Goal: Task Accomplishment & Management: Manage account settings

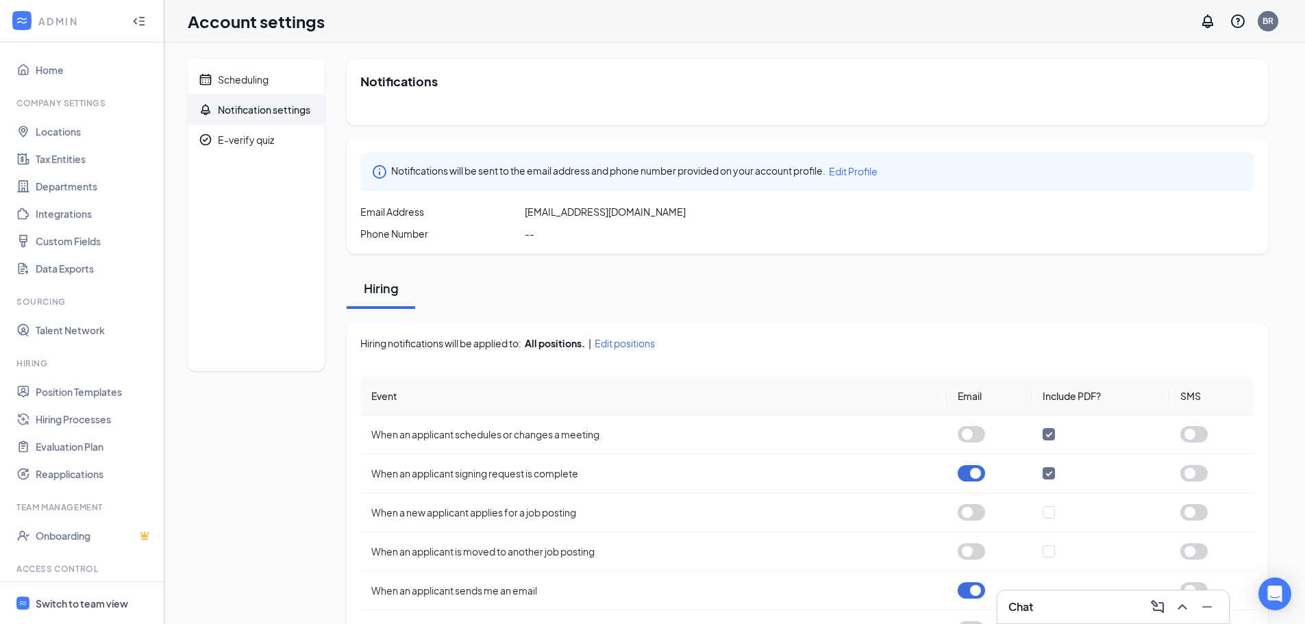
drag, startPoint x: 81, startPoint y: 608, endPoint x: 646, endPoint y: 335, distance: 627.0
click at [81, 608] on div "Switch to team view" at bounding box center [82, 604] width 92 height 14
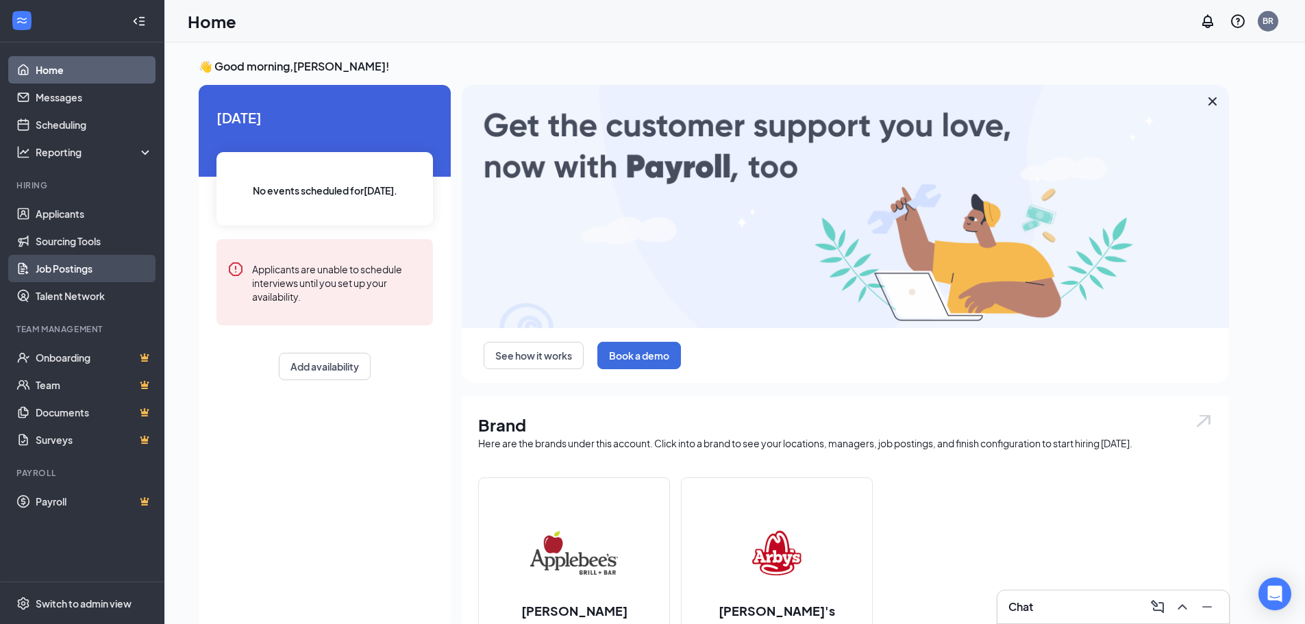
click at [61, 270] on link "Job Postings" at bounding box center [94, 268] width 117 height 27
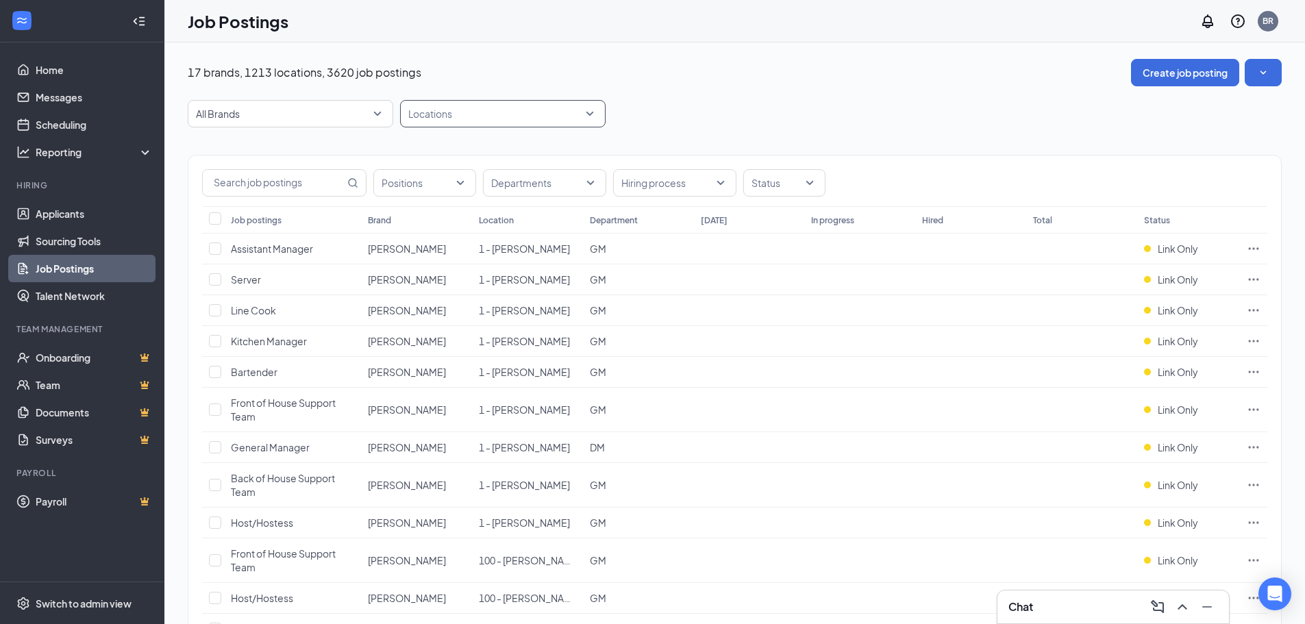
click at [509, 113] on div at bounding box center [495, 114] width 185 height 22
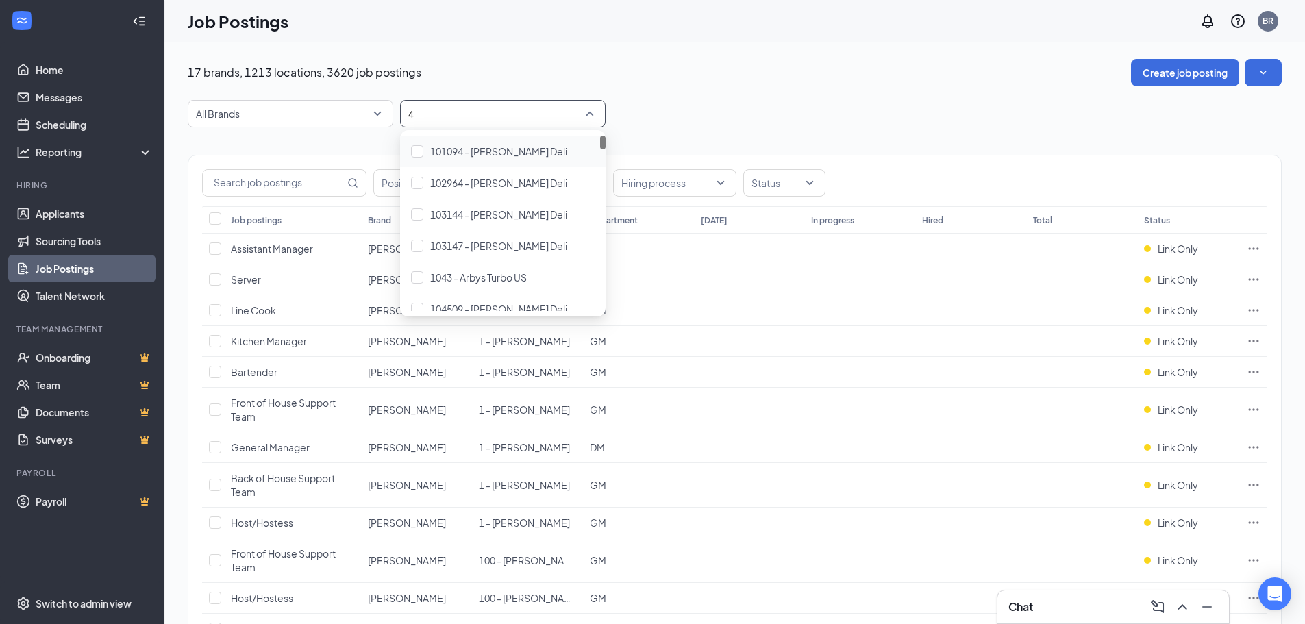
type input "42"
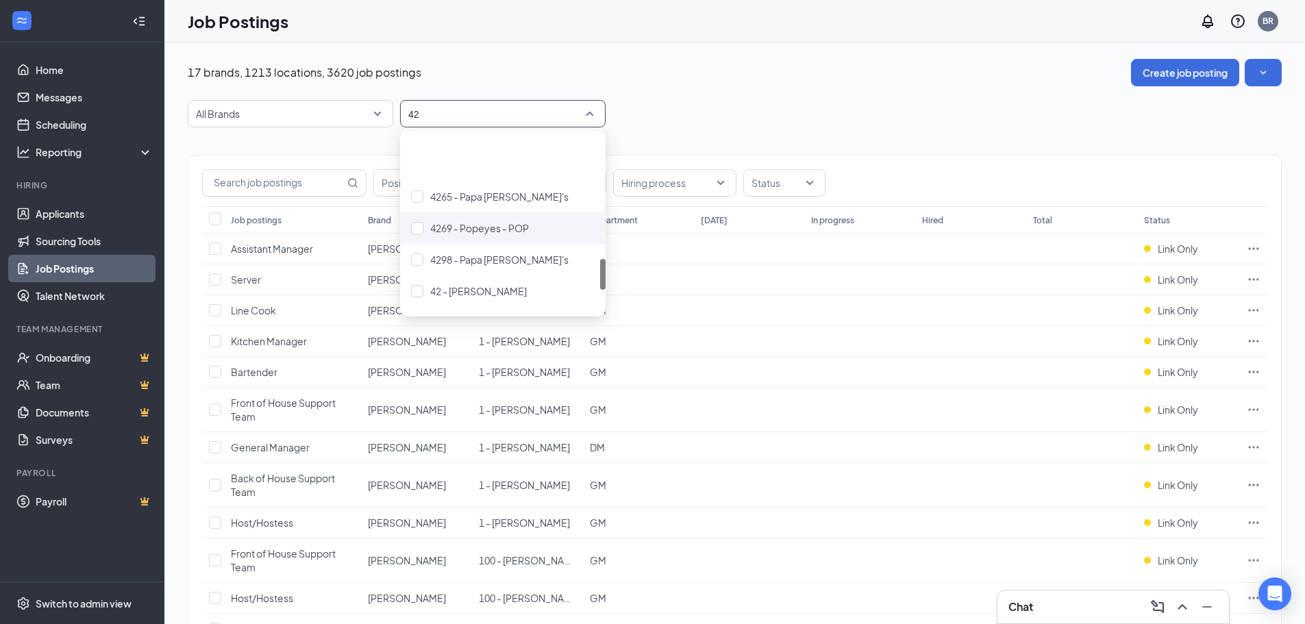
scroll to position [685, 0]
click at [497, 221] on span "42 - [PERSON_NAME]" at bounding box center [478, 222] width 97 height 12
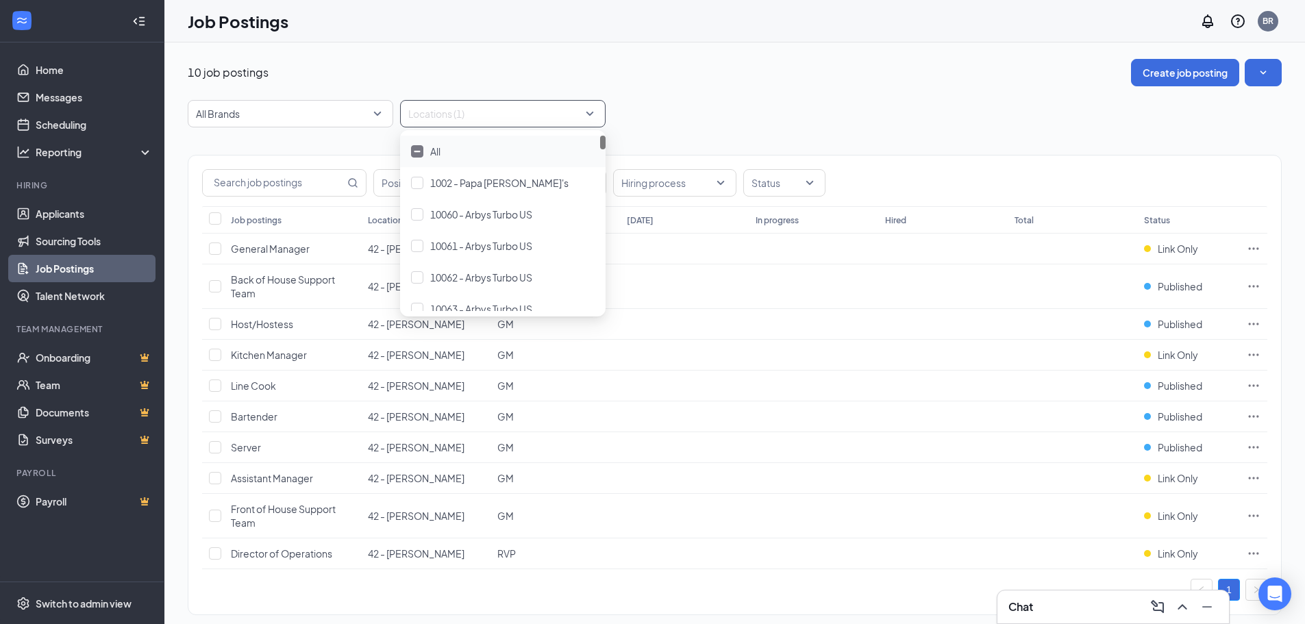
click at [735, 99] on div "10 job postings Create job posting All Brands Locations (1) Positions Departmen…" at bounding box center [735, 344] width 1094 height 570
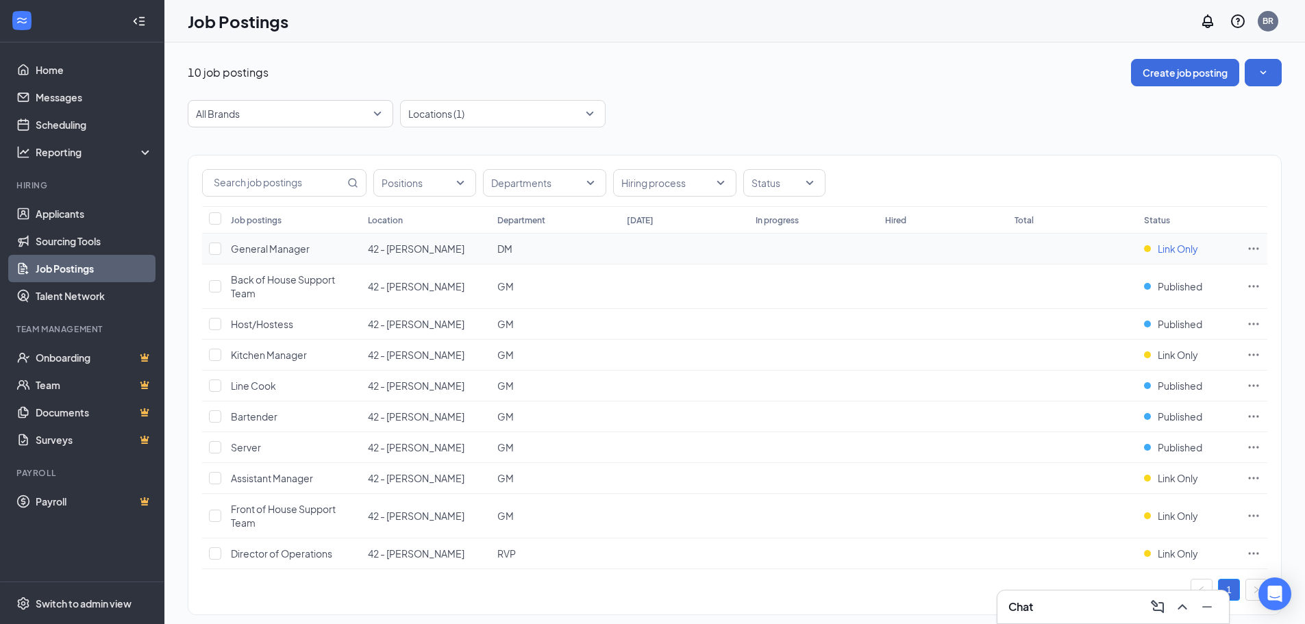
click at [1163, 248] on span "Link Only" at bounding box center [1177, 249] width 40 height 14
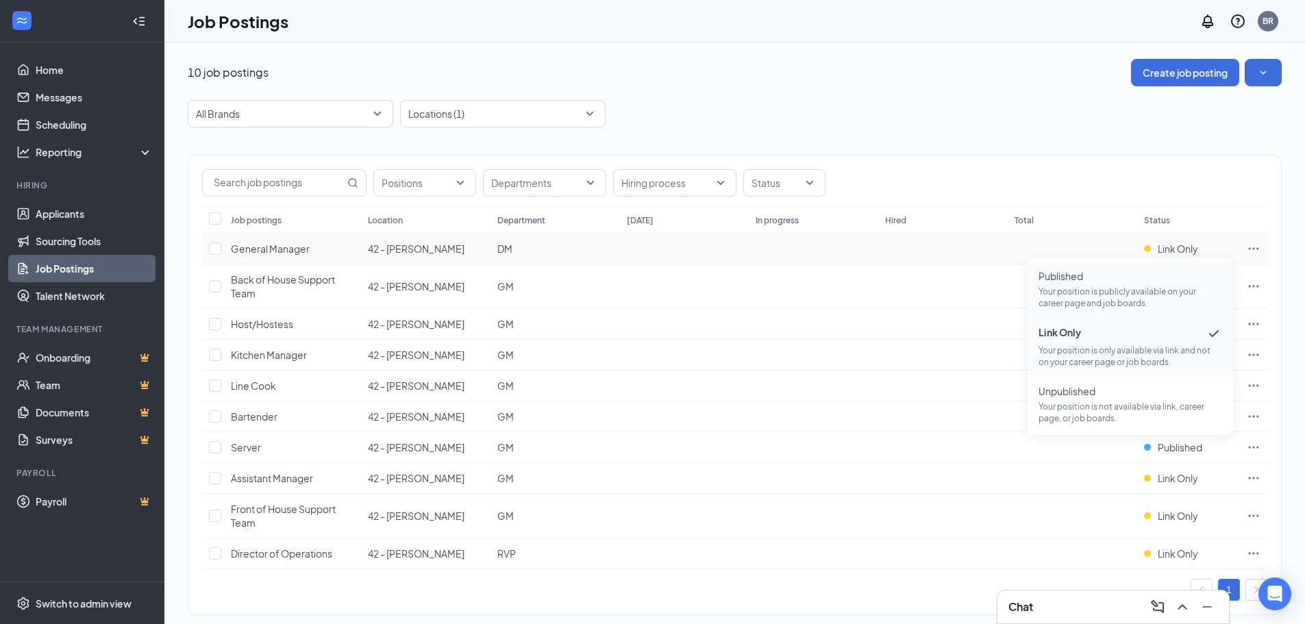
click at [1137, 286] on p "Your position is publicly available on your career page and job boards." at bounding box center [1130, 297] width 184 height 23
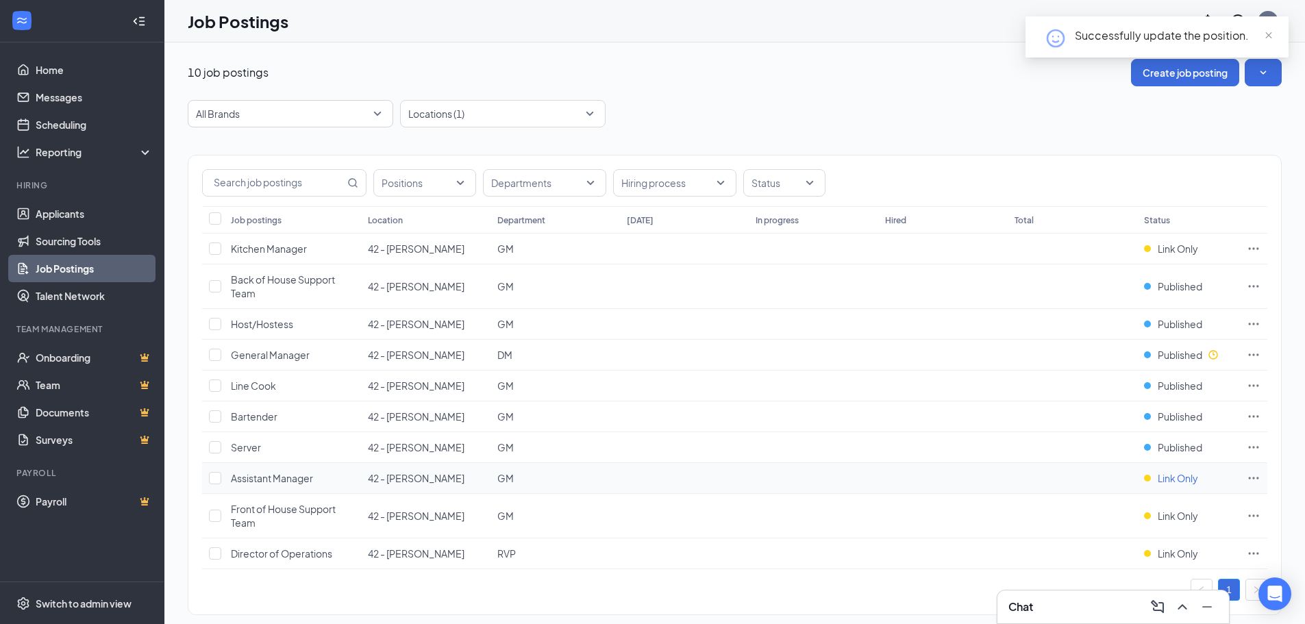
click at [1191, 478] on span "Link Only" at bounding box center [1177, 478] width 40 height 14
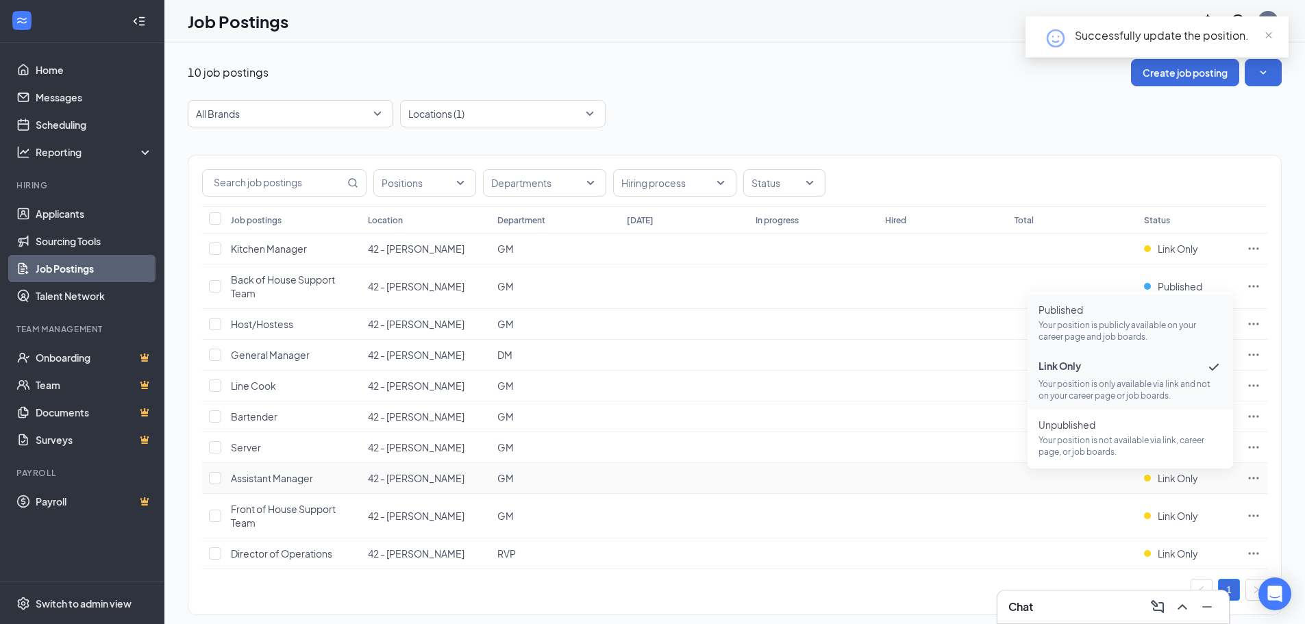
click at [1106, 328] on p "Your position is publicly available on your career page and job boards." at bounding box center [1130, 330] width 184 height 23
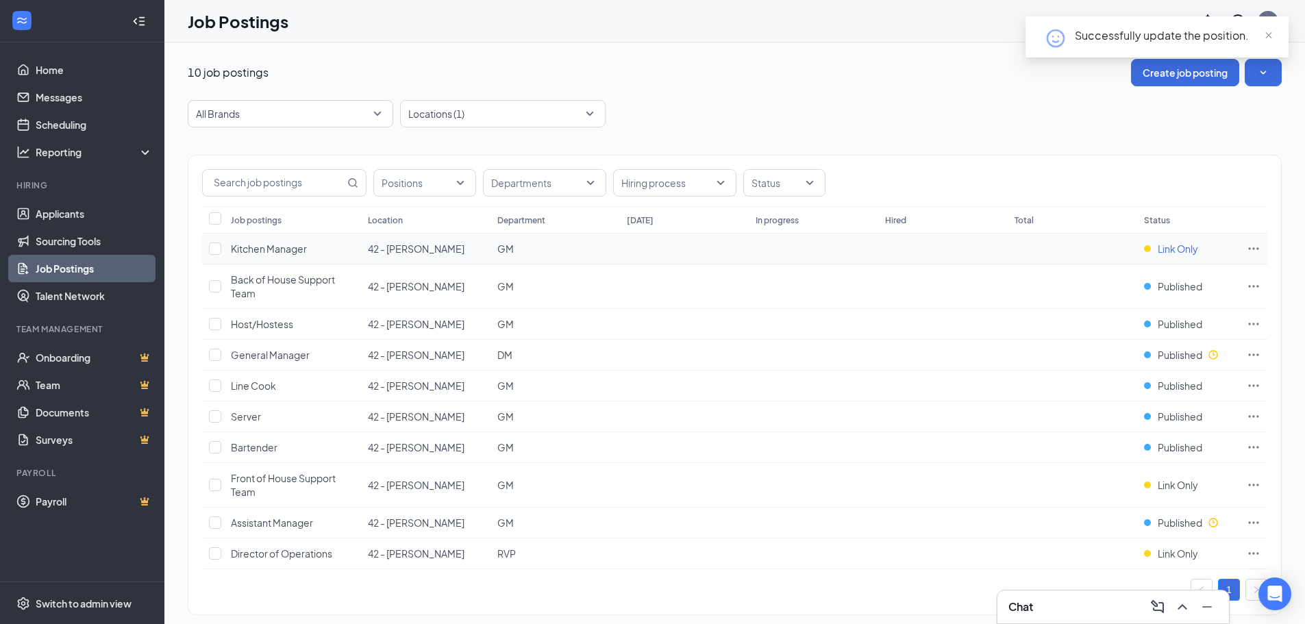
click at [1161, 243] on span "Link Only" at bounding box center [1177, 249] width 40 height 14
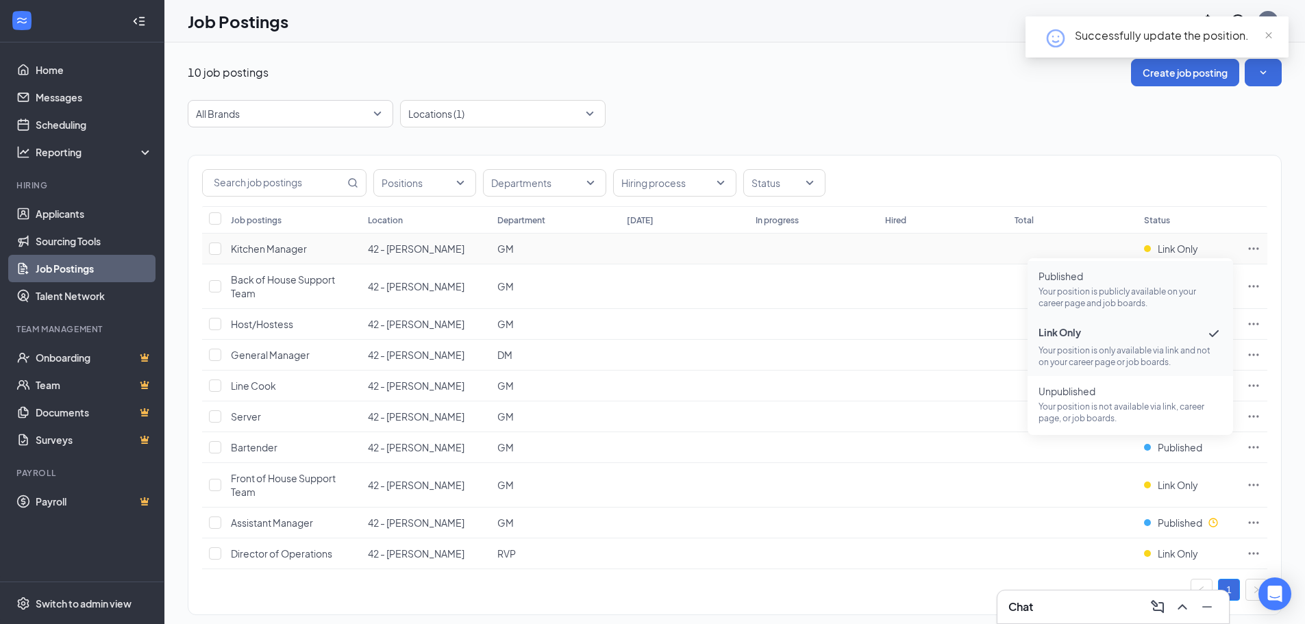
click at [1113, 295] on p "Your position is publicly available on your career page and job boards." at bounding box center [1130, 297] width 184 height 23
